Goal: Purchase product/service

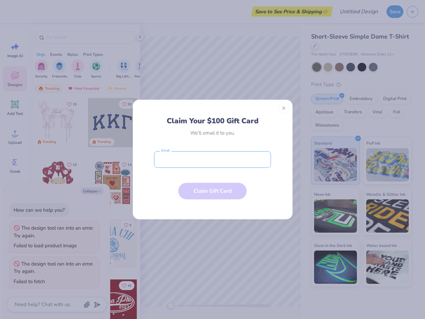
type textarea "x"
click at [213, 159] on input "email" at bounding box center [212, 159] width 117 height 17
click at [284, 108] on button "Close" at bounding box center [283, 108] width 11 height 11
